Goal: Task Accomplishment & Management: Manage account settings

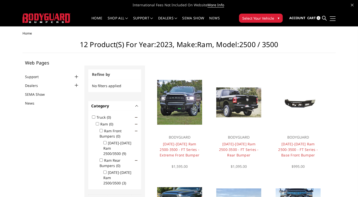
click at [330, 19] on link at bounding box center [331, 18] width 7 height 5
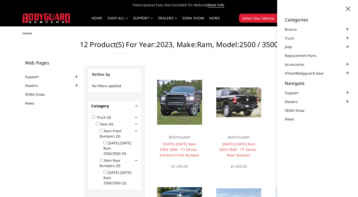
click at [240, 40] on h1 "12 Product(s) for Year:2023, Make:Ram, Model:2500 / 3500" at bounding box center [178, 46] width 313 height 13
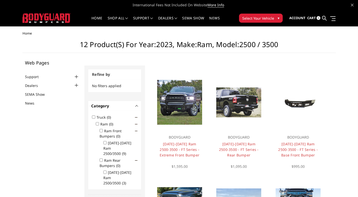
click at [275, 18] on button "Select Your Vehicle ▾" at bounding box center [261, 18] width 44 height 9
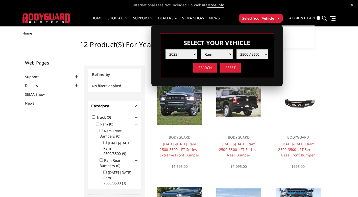
click at [318, 34] on ul "Home" at bounding box center [178, 34] width 313 height 4
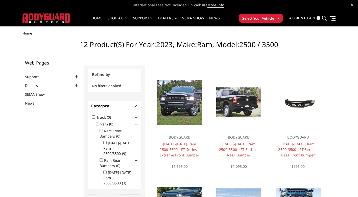
click at [312, 18] on span "Cart" at bounding box center [311, 18] width 9 height 5
click at [352, 6] on icon at bounding box center [352, 5] width 3 height 3
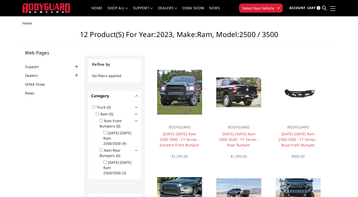
click at [329, 8] on link at bounding box center [331, 8] width 7 height 5
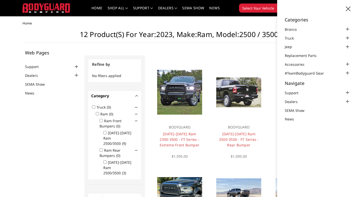
click at [236, 23] on ul "Home" at bounding box center [178, 23] width 313 height 4
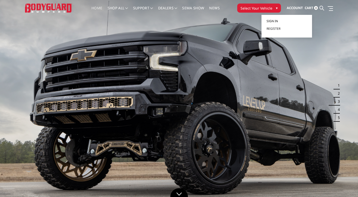
click at [273, 20] on span "Sign in" at bounding box center [271, 21] width 11 height 4
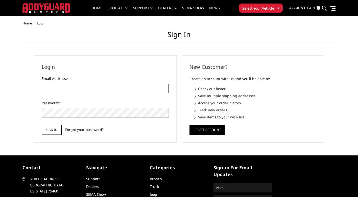
type input "MVBRAKETIRE@GMAIL.COM"
click at [51, 130] on input "Sign in" at bounding box center [52, 130] width 20 height 10
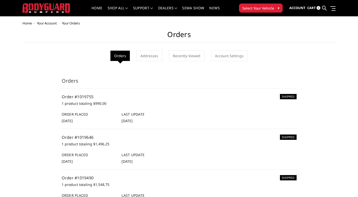
click at [274, 8] on button "Select Your Vehicle ▾" at bounding box center [261, 8] width 44 height 9
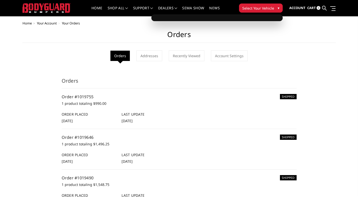
click at [292, 34] on h1 "Orders" at bounding box center [178, 36] width 313 height 13
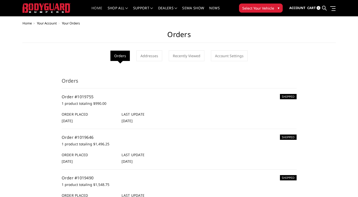
click at [95, 8] on link "Home" at bounding box center [96, 11] width 11 height 10
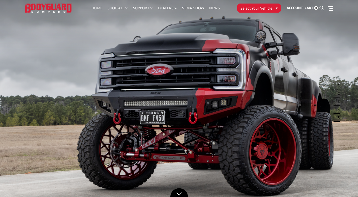
click at [276, 7] on span "▾" at bounding box center [277, 7] width 2 height 5
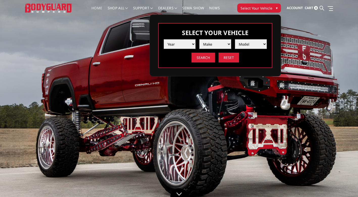
click at [190, 44] on select "Year 2025 2024 2023 2022 2021 2020 2019 2018 2017 2016 2015 2014 2013 2012 2011…" at bounding box center [180, 44] width 32 height 10
select select "yr_2023"
click at [164, 39] on select "Year 2025 2024 2023 2022 2021 2020 2019 2018 2017 2016 2015 2014 2013 2012 2011…" at bounding box center [180, 44] width 32 height 10
click at [224, 45] on select "Make Chevrolet Ford GMC Ram Toyota" at bounding box center [215, 44] width 32 height 10
select select "mk_ford"
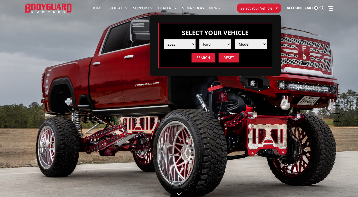
click at [199, 39] on select "Make Chevrolet Ford GMC Ram Toyota" at bounding box center [215, 44] width 32 height 10
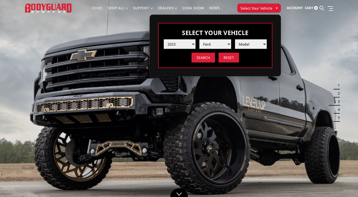
click at [261, 44] on select "Model F150 F150 Raptor F250 / F350 F450 F550" at bounding box center [251, 44] width 32 height 10
select select "md_f250-f350"
click at [235, 39] on select "Model F150 F150 Raptor F250 / F350 F450 F550" at bounding box center [251, 44] width 32 height 10
click at [204, 58] on input "Search" at bounding box center [202, 58] width 23 height 10
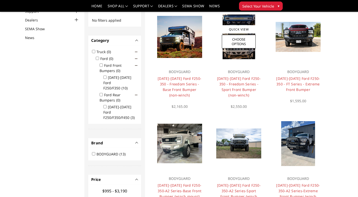
scroll to position [56, 0]
